Goal: Information Seeking & Learning: Find contact information

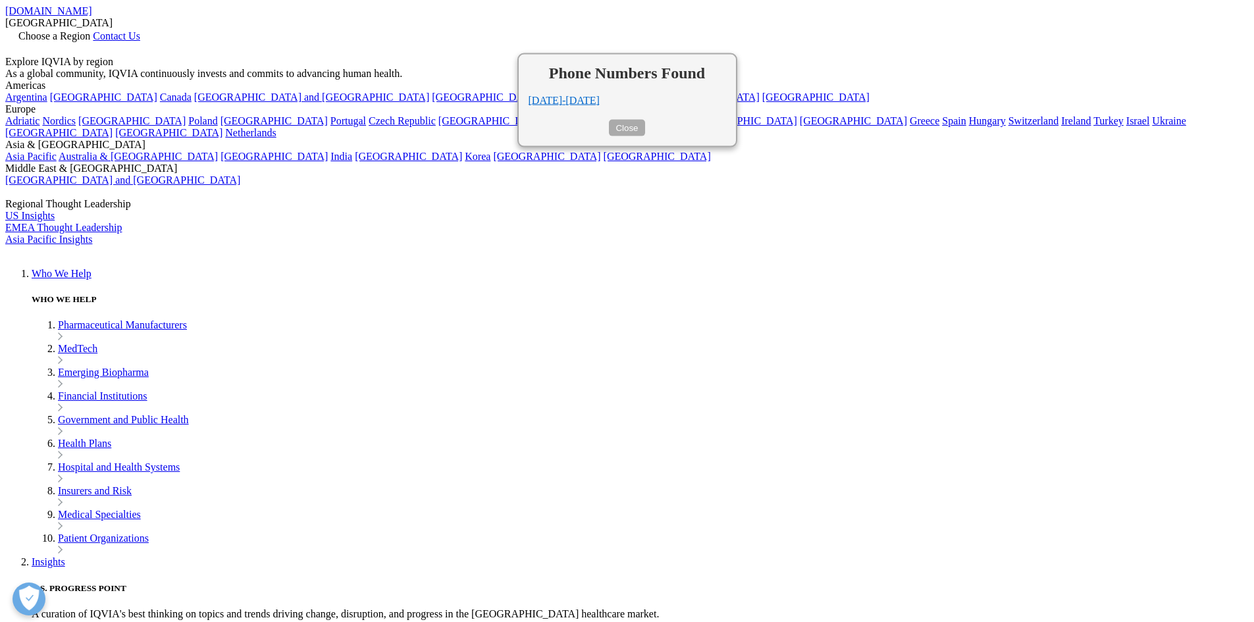
drag, startPoint x: 624, startPoint y: 114, endPoint x: 633, endPoint y: 115, distance: 9.3
click at [626, 120] on button "Close" at bounding box center [627, 128] width 36 height 16
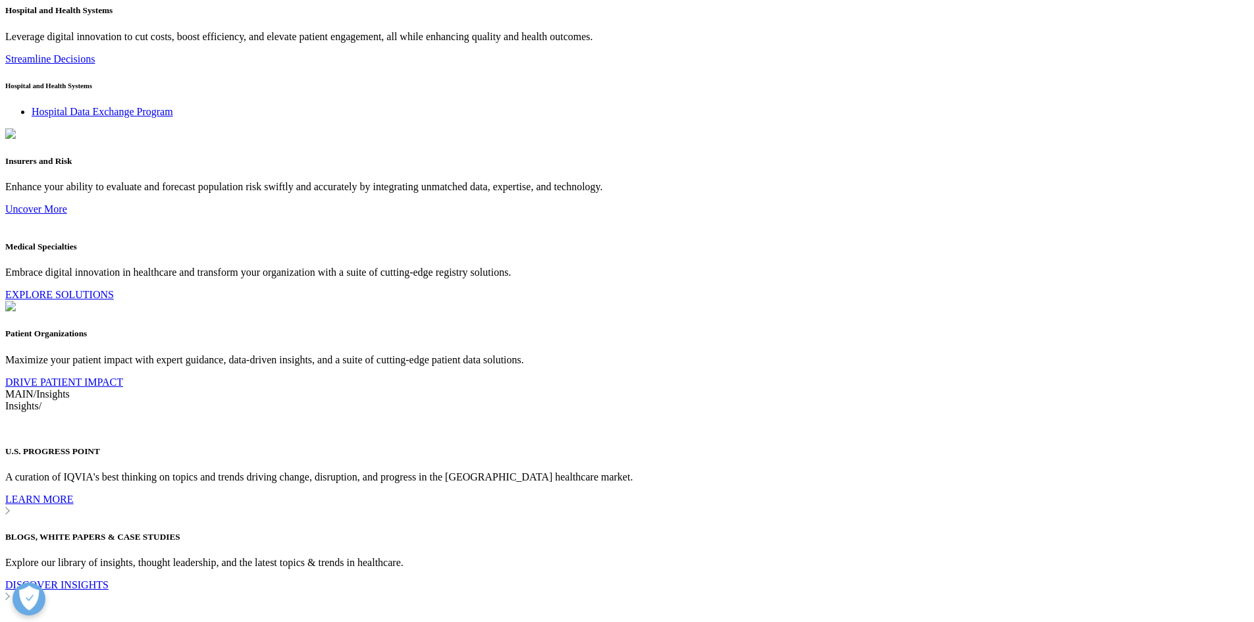
scroll to position [2851, 0]
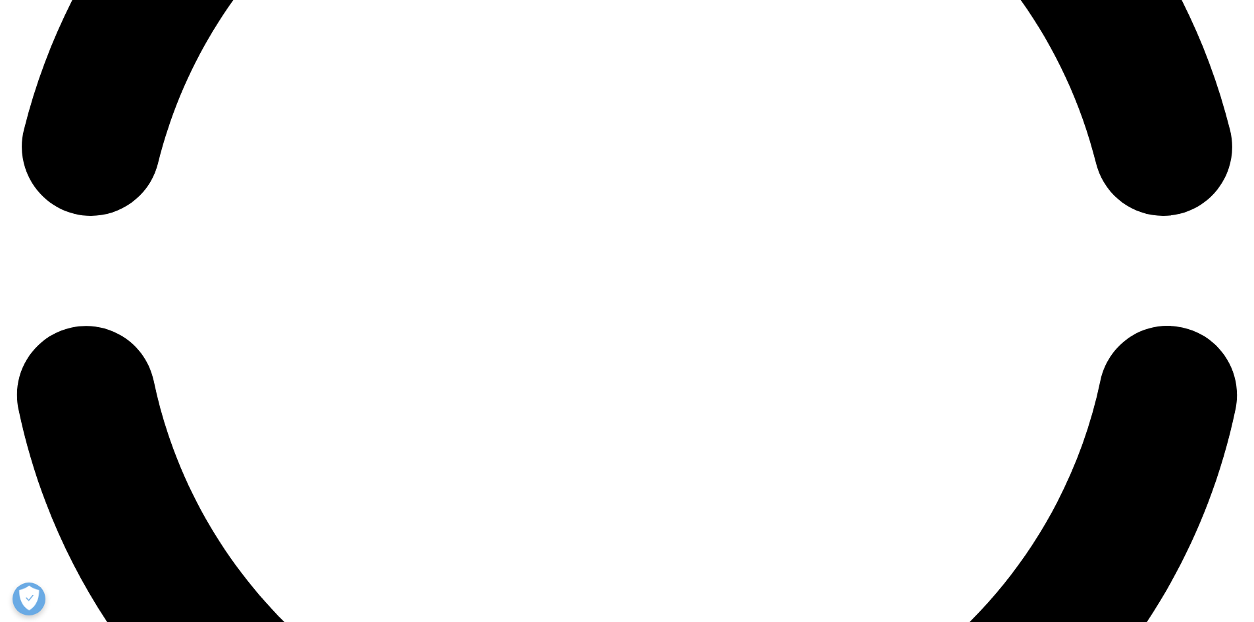
checkbox input "true"
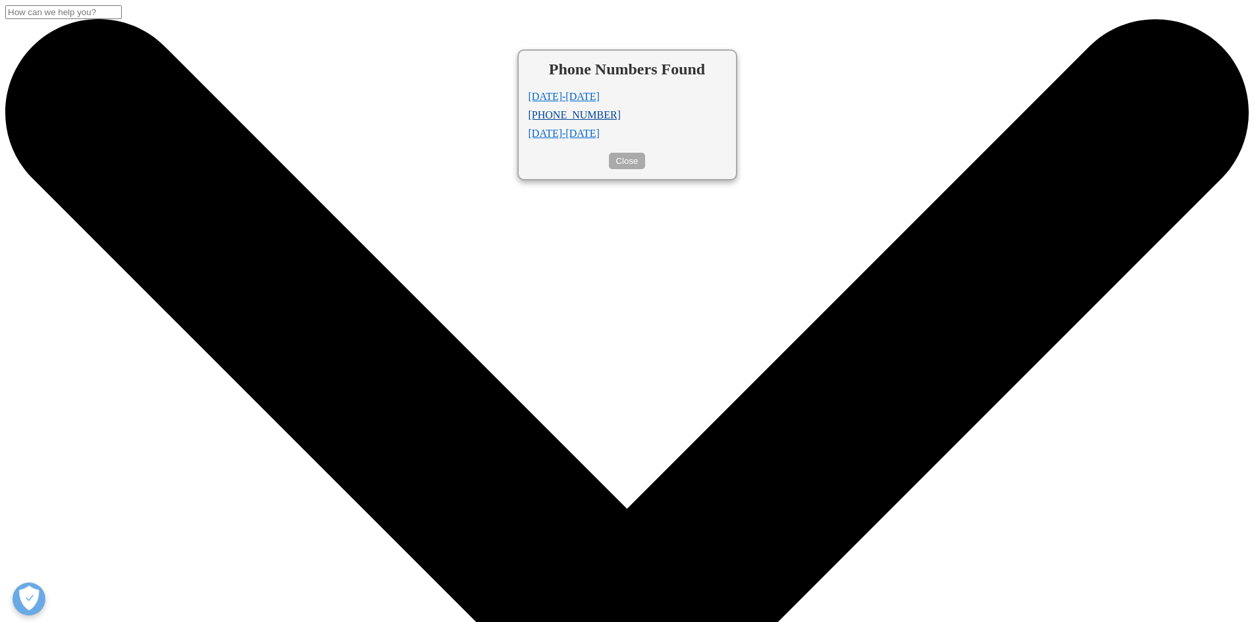
click at [582, 109] on li "+1 866 267 4479" at bounding box center [627, 115] width 197 height 12
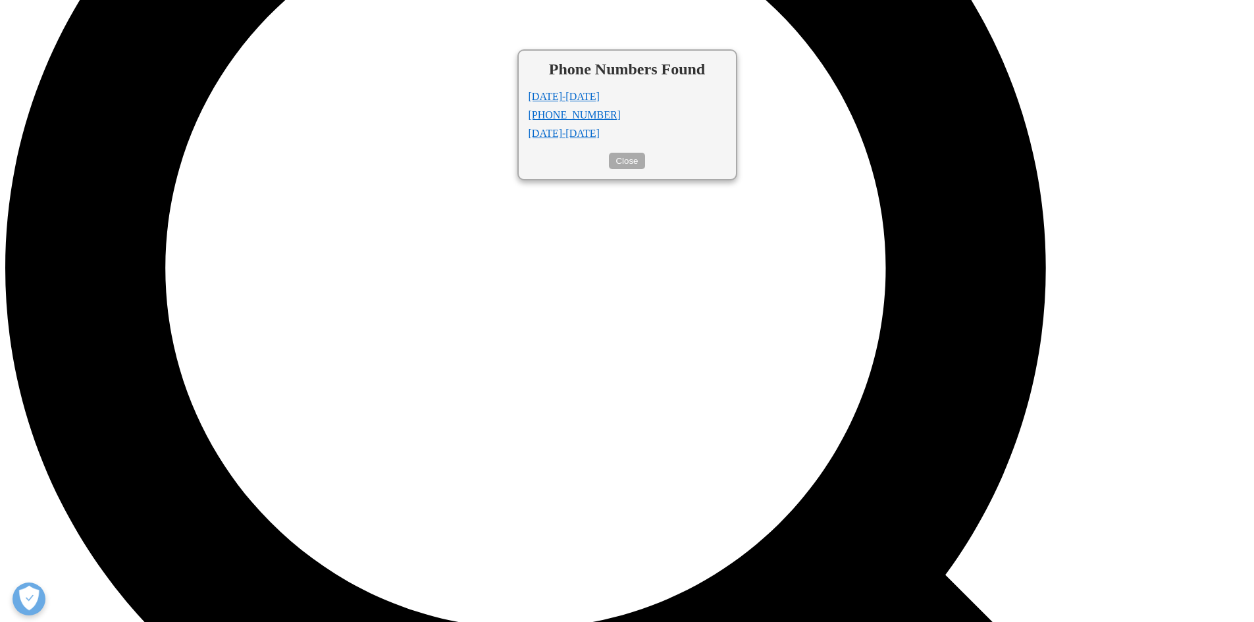
scroll to position [1530, 0]
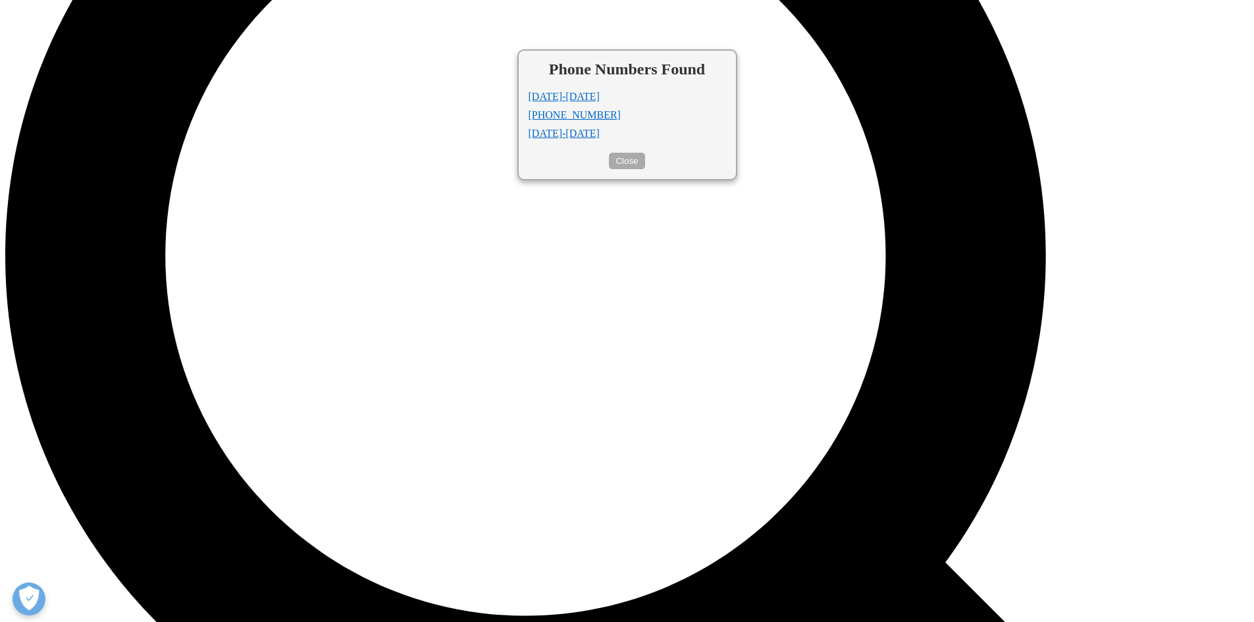
drag, startPoint x: 248, startPoint y: 147, endPoint x: 576, endPoint y: 155, distance: 327.9
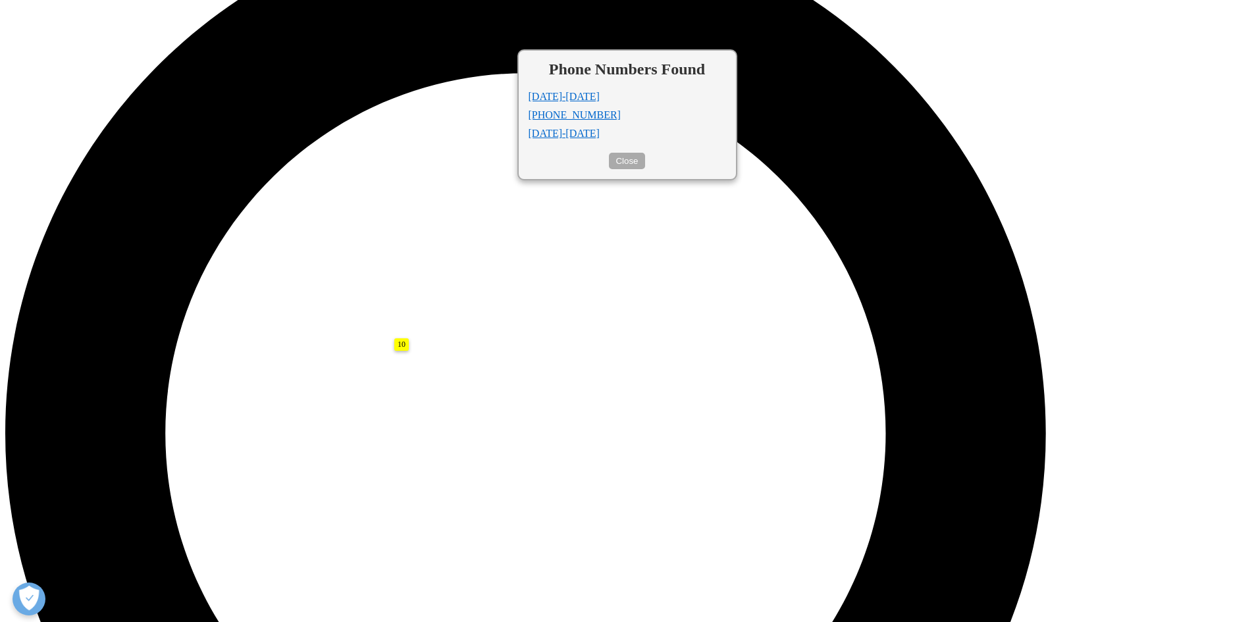
scroll to position [1343, 0]
